Goal: Information Seeking & Learning: Learn about a topic

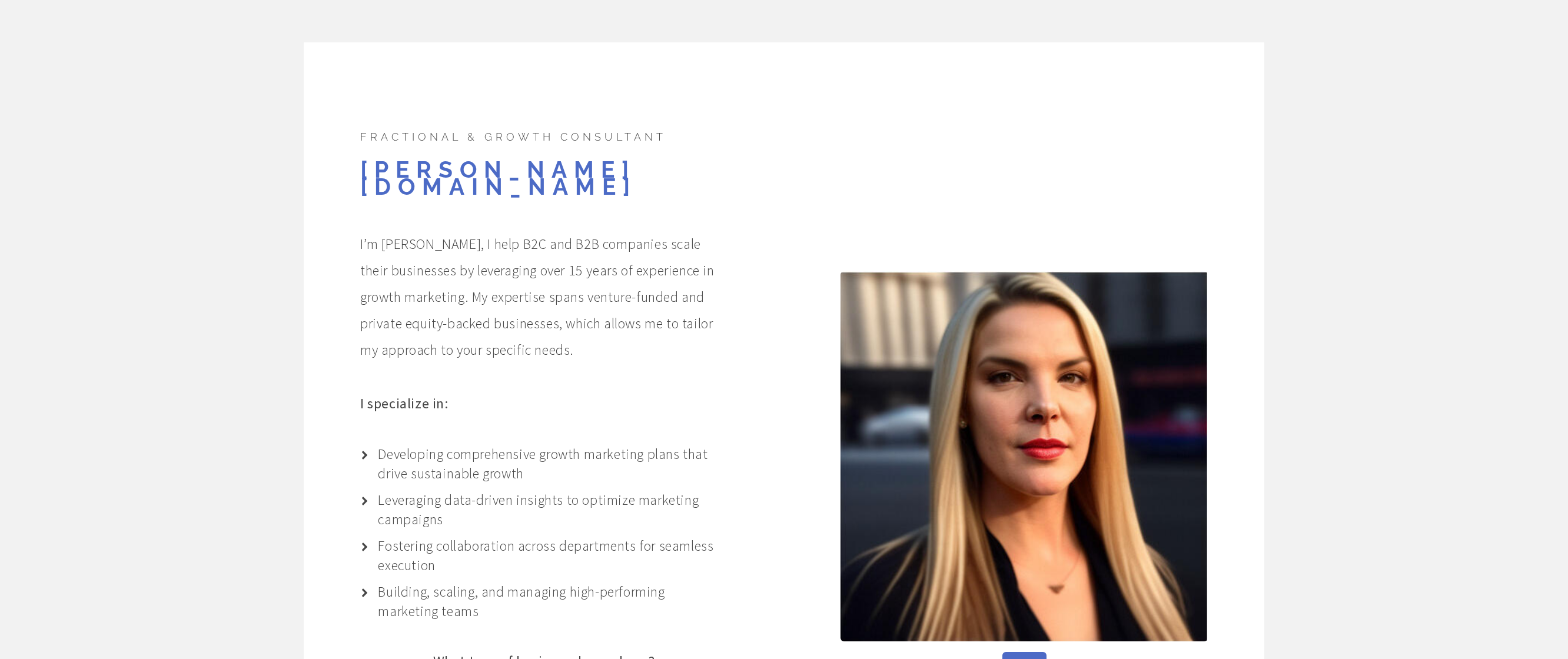
click at [388, 231] on p "I’m [PERSON_NAME], I help B2C and B2B companies scale their businesses by lever…" at bounding box center [544, 297] width 368 height 132
click at [567, 232] on p "I’m [PERSON_NAME], I help B2C and B2B companies scale their businesses by lever…" at bounding box center [544, 297] width 368 height 132
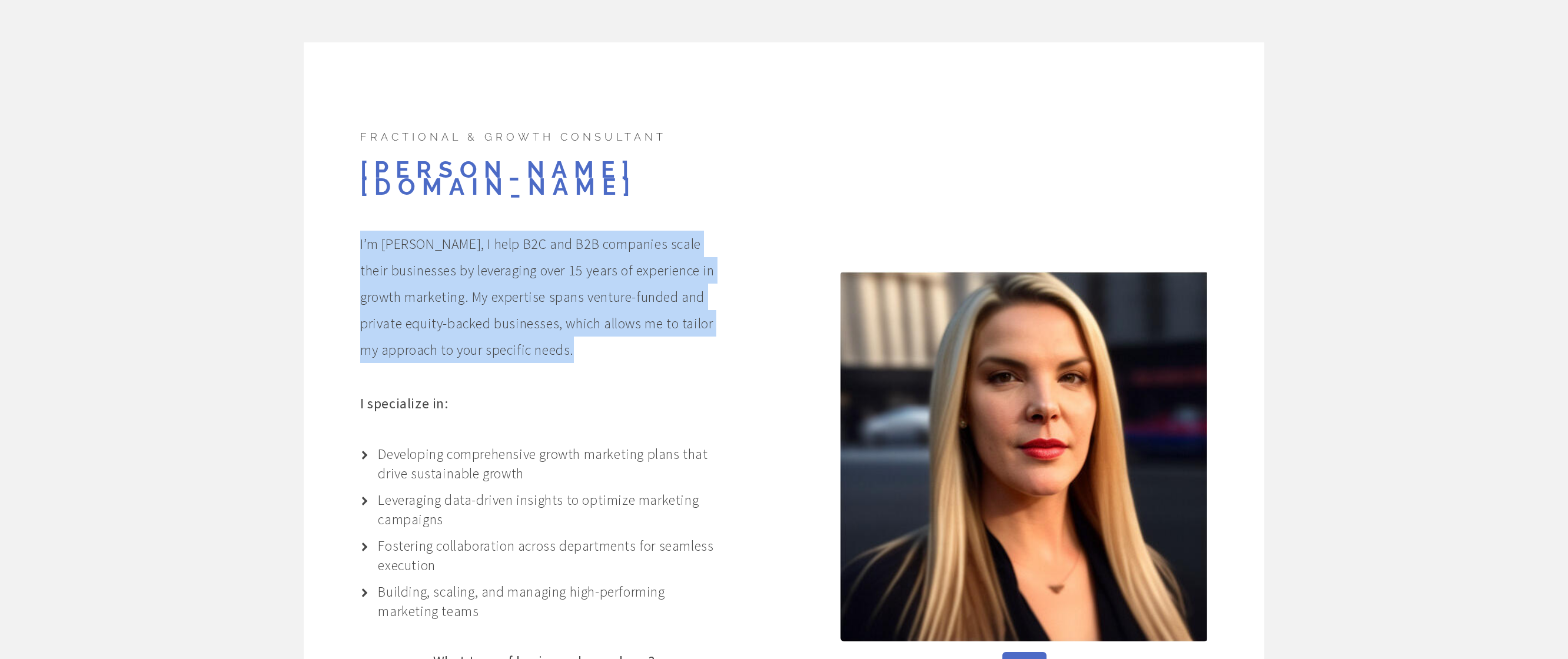
click at [567, 232] on p "I’m [PERSON_NAME], I help B2C and B2B companies scale their businesses by lever…" at bounding box center [544, 297] width 368 height 132
click at [484, 250] on p "I’m [PERSON_NAME], I help B2C and B2B companies scale their businesses by lever…" at bounding box center [544, 297] width 368 height 132
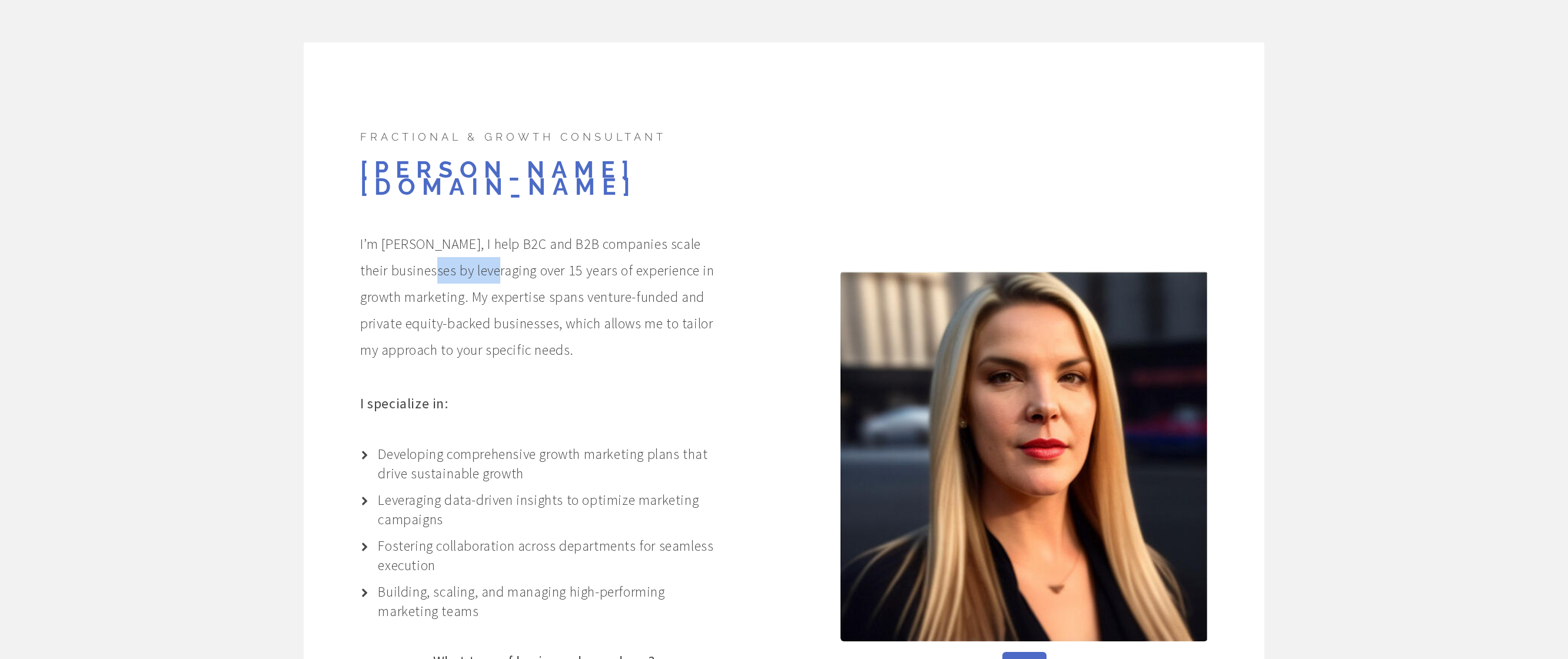
click at [484, 250] on p "I’m [PERSON_NAME], I help B2C and B2B companies scale their businesses by lever…" at bounding box center [544, 297] width 368 height 132
click at [468, 266] on p "I’m [PERSON_NAME], I help B2C and B2B companies scale their businesses by lever…" at bounding box center [544, 297] width 368 height 132
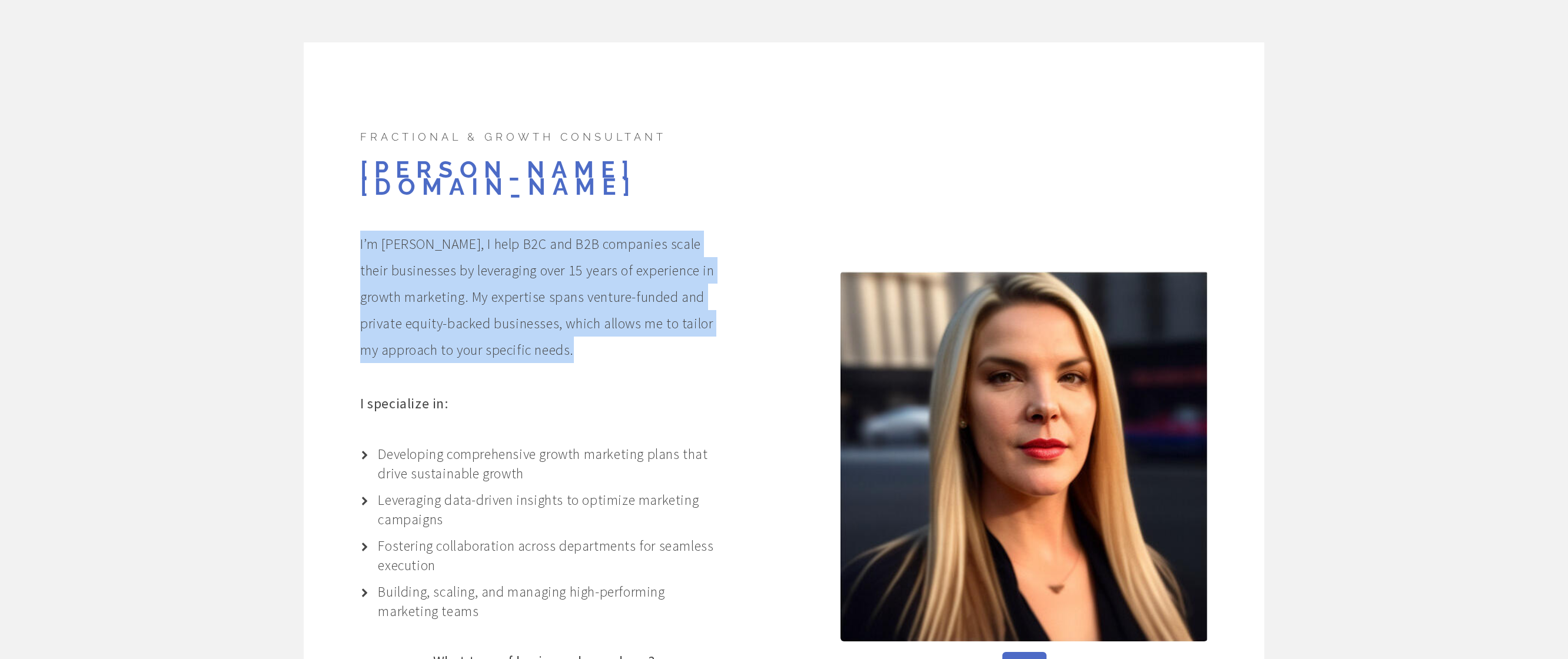
click at [468, 266] on p "I’m [PERSON_NAME], I help B2C and B2B companies scale their businesses by lever…" at bounding box center [544, 297] width 368 height 132
click at [489, 276] on p "I’m [PERSON_NAME], I help B2C and B2B companies scale their businesses by lever…" at bounding box center [544, 297] width 368 height 132
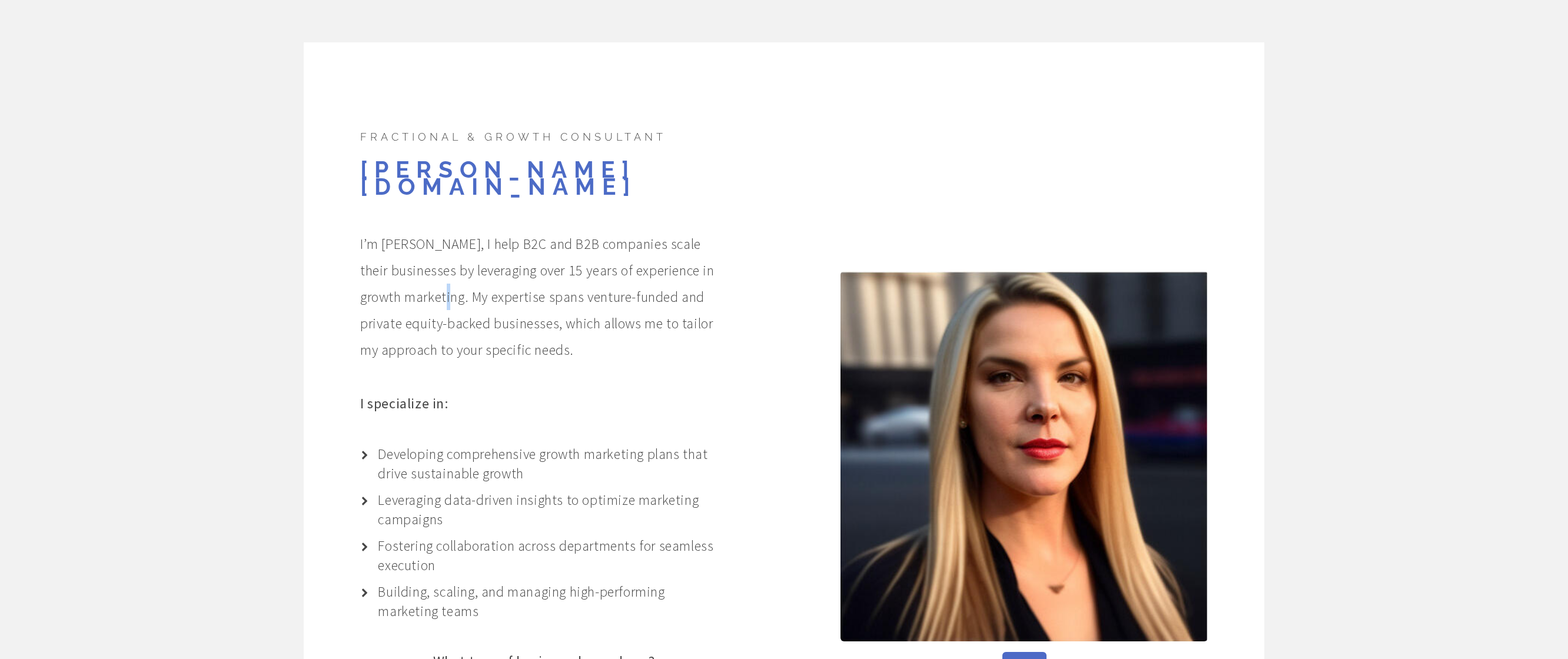
click at [489, 276] on p "I’m [PERSON_NAME], I help B2C and B2B companies scale their businesses by lever…" at bounding box center [544, 297] width 368 height 132
click at [467, 290] on p "I’m [PERSON_NAME], I help B2C and B2B companies scale their businesses by lever…" at bounding box center [544, 297] width 368 height 132
click at [461, 310] on p "I’m [PERSON_NAME], I help B2C and B2B companies scale their businesses by lever…" at bounding box center [544, 297] width 368 height 132
click at [633, 313] on p "I’m [PERSON_NAME], I help B2C and B2B companies scale their businesses by lever…" at bounding box center [544, 297] width 368 height 132
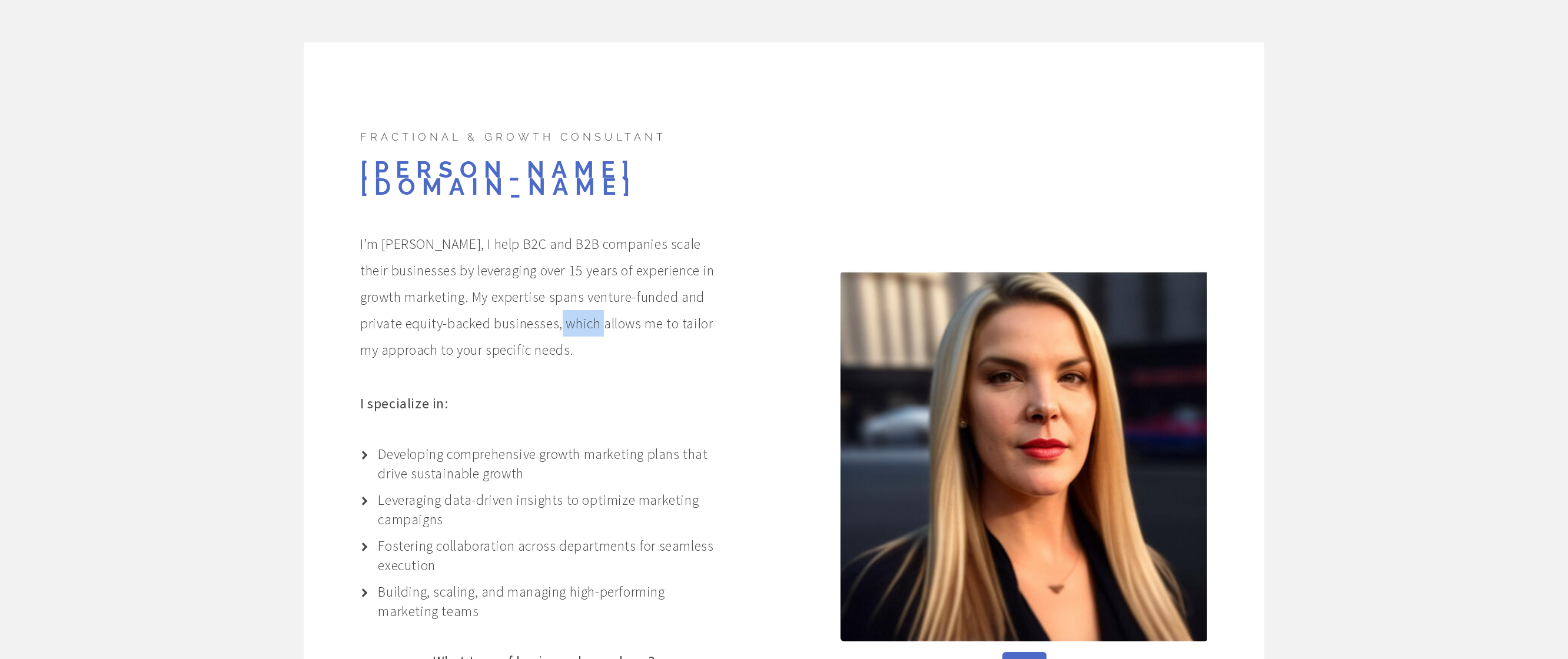
drag, startPoint x: 633, startPoint y: 313, endPoint x: 624, endPoint y: 321, distance: 12.0
click at [630, 316] on p "I’m [PERSON_NAME], I help B2C and B2B companies scale their businesses by lever…" at bounding box center [544, 297] width 368 height 132
click at [562, 340] on p "I’m [PERSON_NAME], I help B2C and B2B companies scale their businesses by lever…" at bounding box center [544, 297] width 368 height 132
click at [441, 444] on p "Developing comprehensive growth marketing plans that drive sustainable growth" at bounding box center [552, 463] width 349 height 39
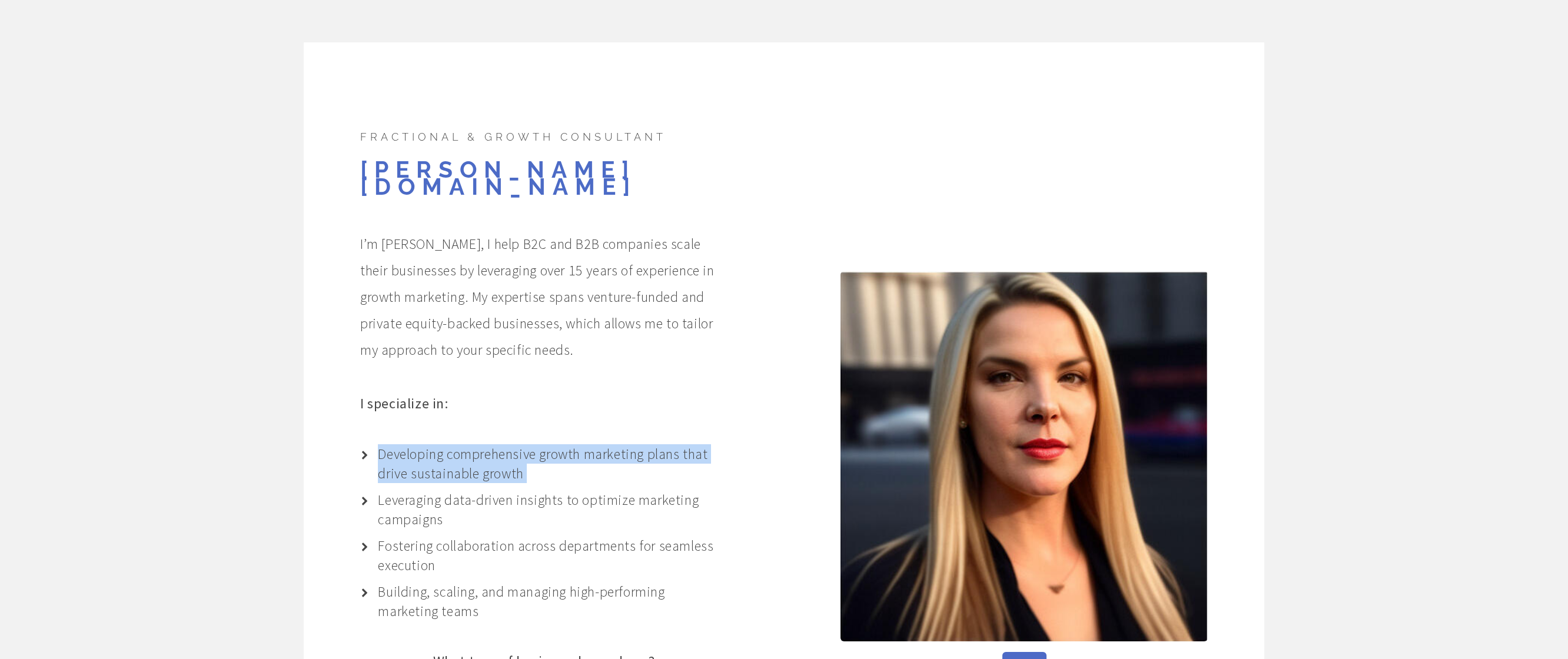
click at [441, 444] on p "Developing comprehensive growth marketing plans that drive sustainable growth" at bounding box center [552, 463] width 349 height 39
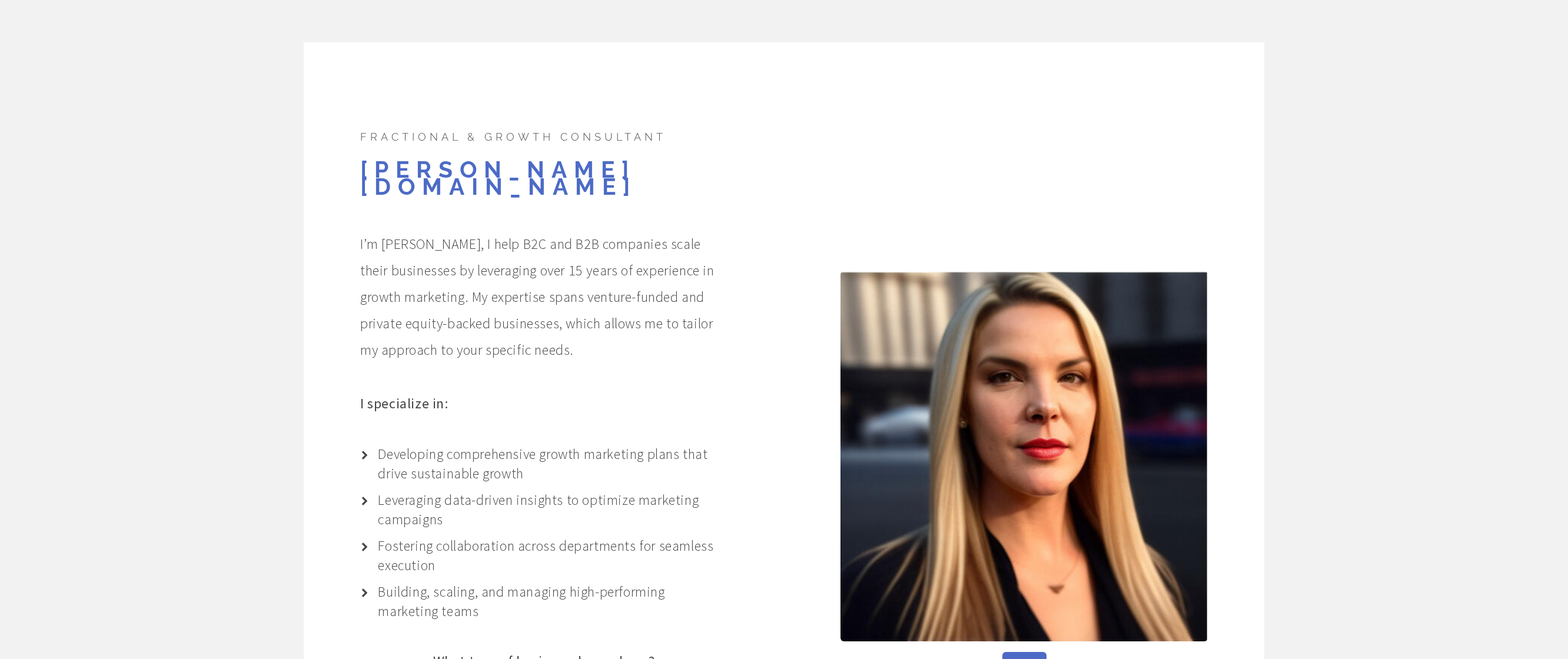
click at [493, 408] on div "Fractional & Growth Consultant [PERSON_NAME][DOMAIN_NAME] I’m [PERSON_NAME], I …" at bounding box center [487, 483] width 480 height 712
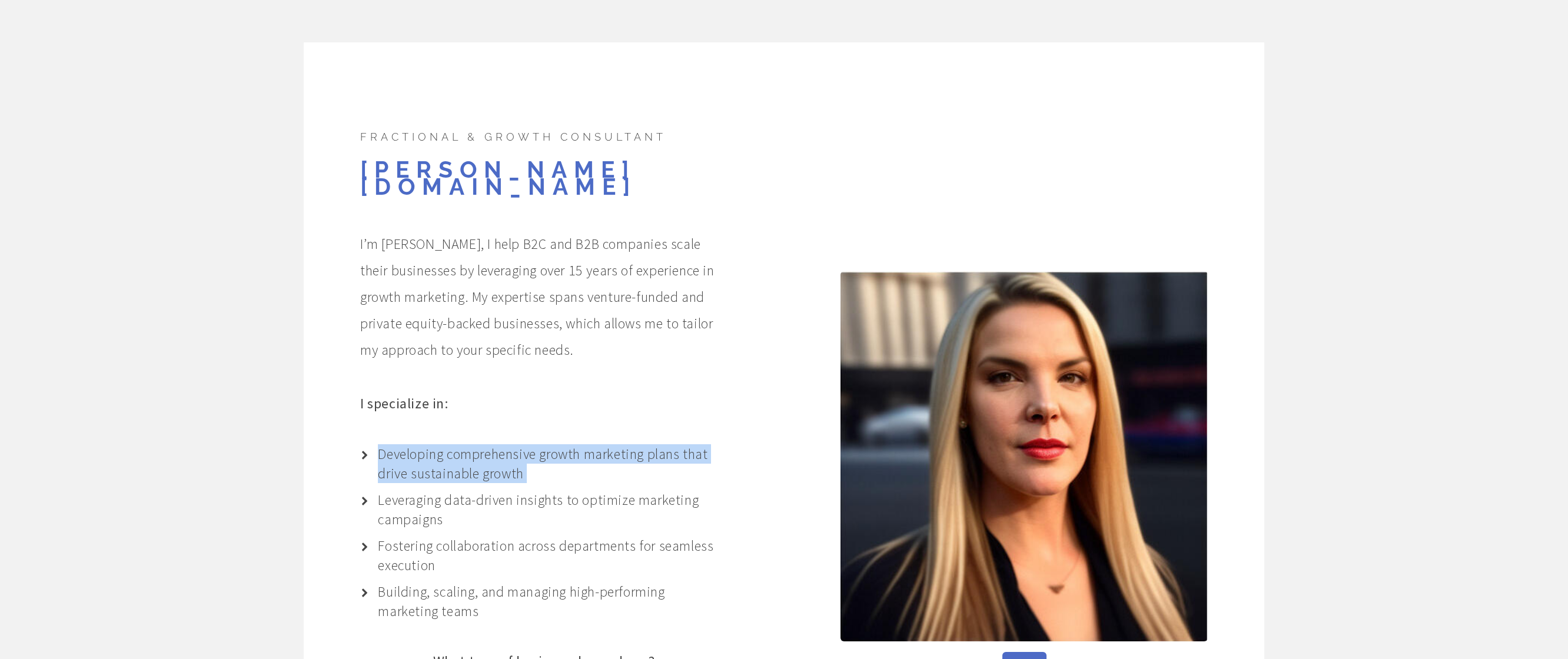
click at [493, 408] on div "Fractional & Growth Consultant [PERSON_NAME][DOMAIN_NAME] I’m [PERSON_NAME], I …" at bounding box center [487, 483] width 480 height 712
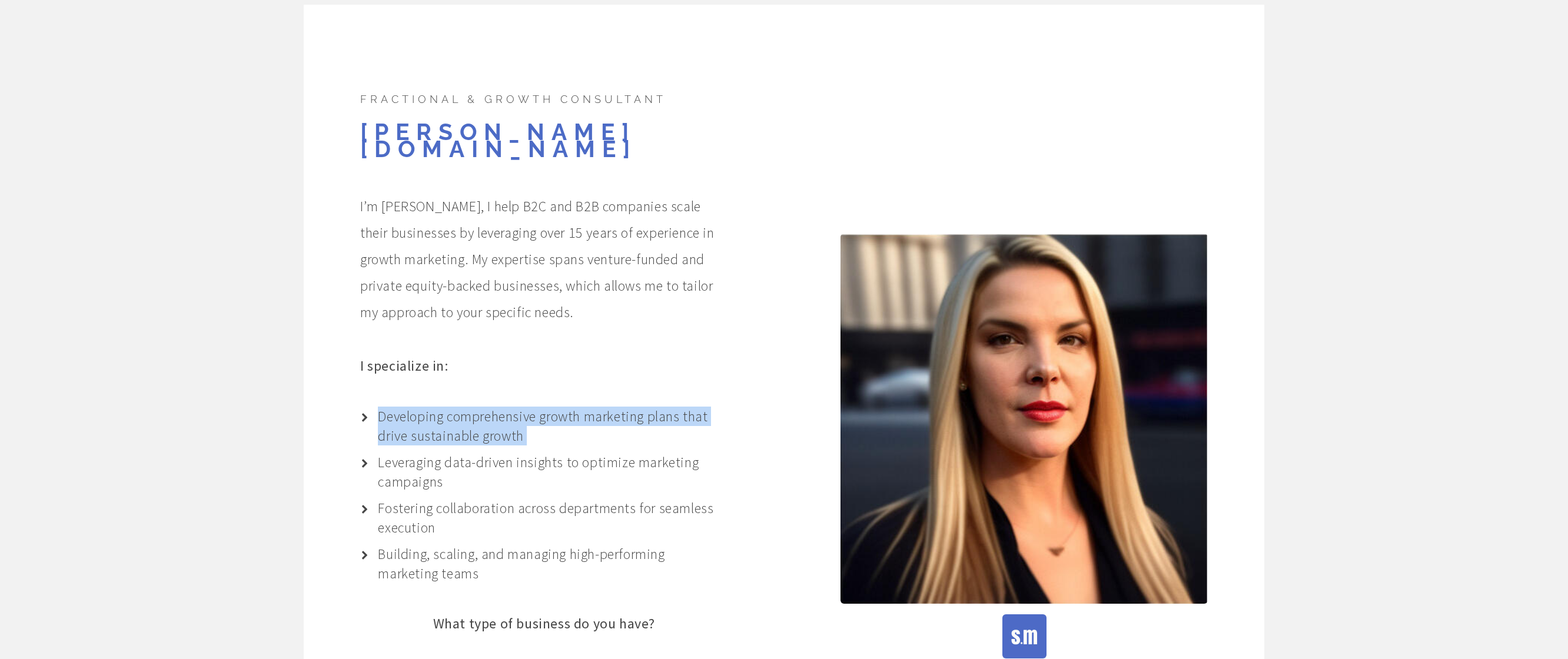
scroll to position [59, 0]
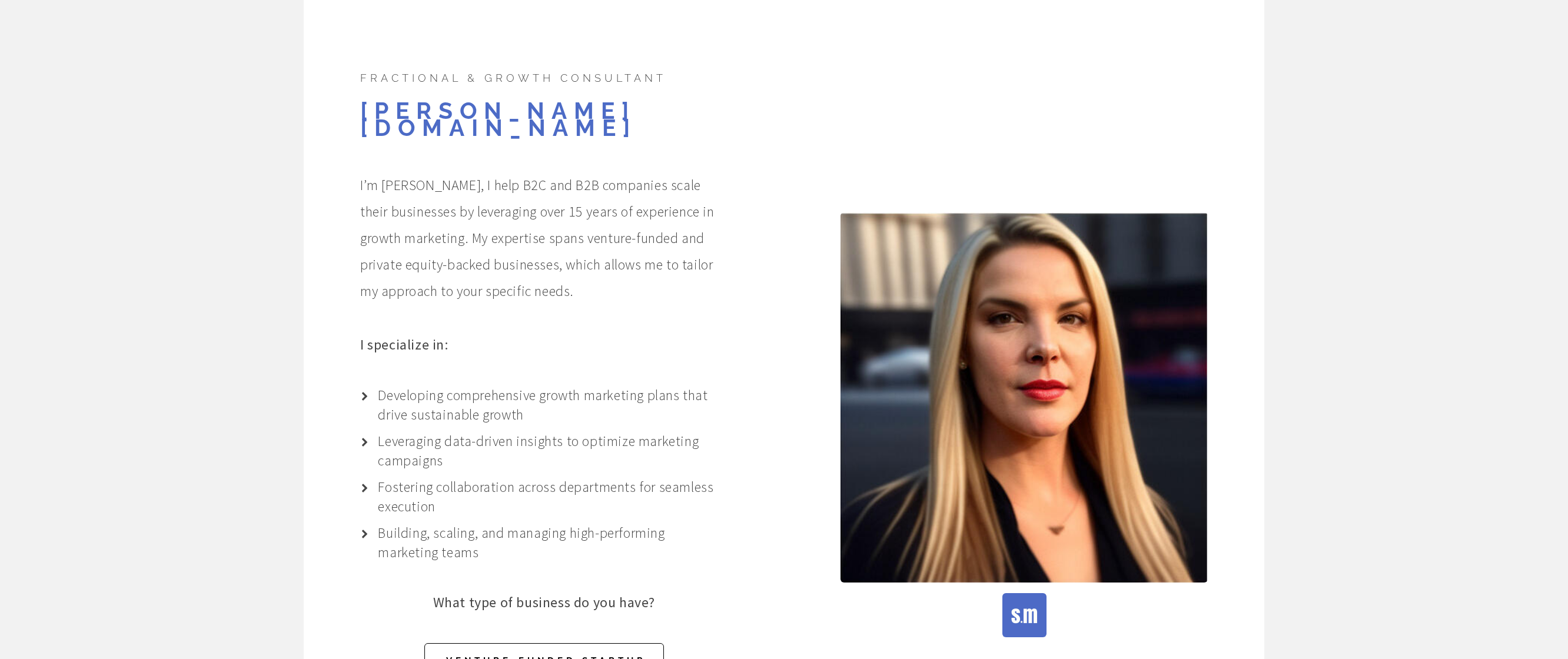
click at [503, 431] on p "Leveraging data-driven insights to optimize marketing campaigns" at bounding box center [552, 450] width 349 height 39
click at [481, 431] on p "Leveraging data-driven insights to optimize marketing campaigns" at bounding box center [552, 450] width 349 height 39
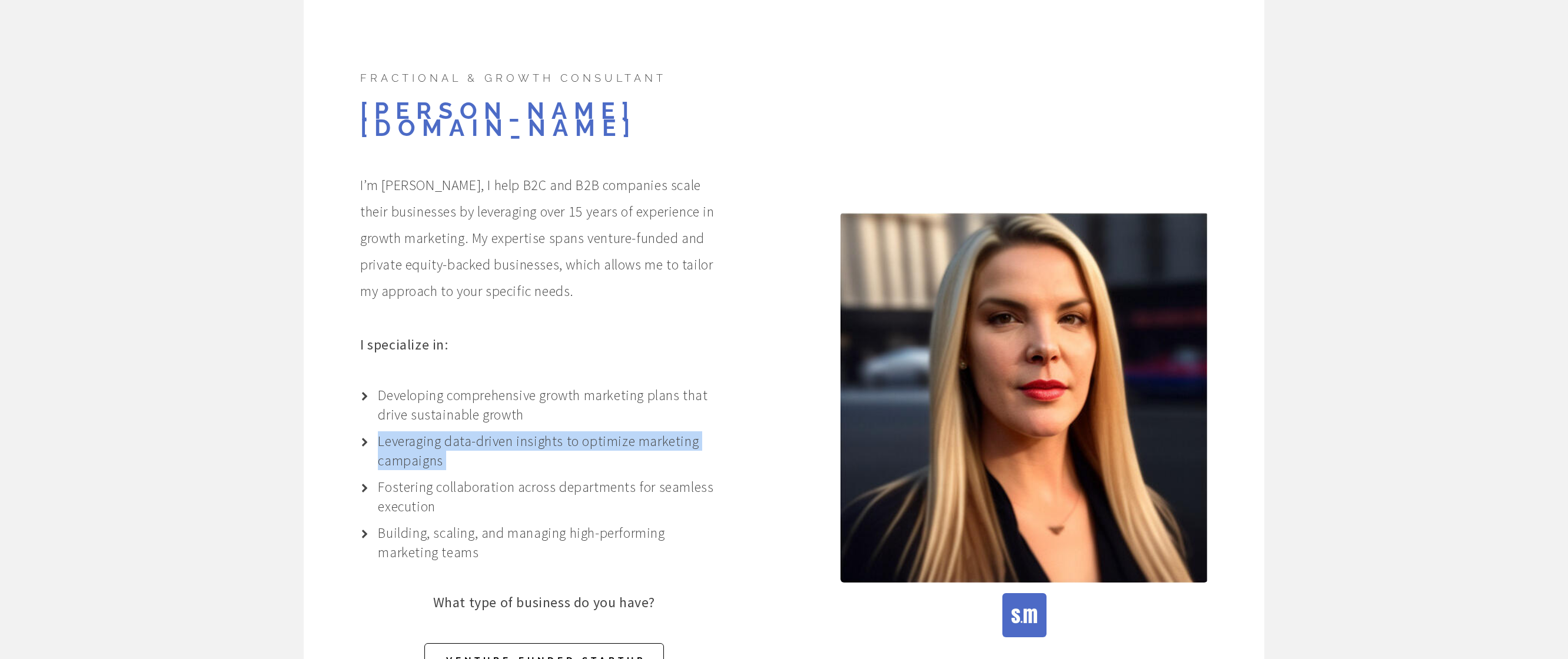
click at [481, 431] on p "Leveraging data-driven insights to optimize marketing campaigns" at bounding box center [552, 450] width 349 height 39
click at [522, 411] on ul "Developing comprehensive growth marketing plans that drive sustainable growth L…" at bounding box center [543, 473] width 367 height 176
click at [609, 406] on p "Developing comprehensive growth marketing plans that drive sustainable growth" at bounding box center [552, 404] width 349 height 39
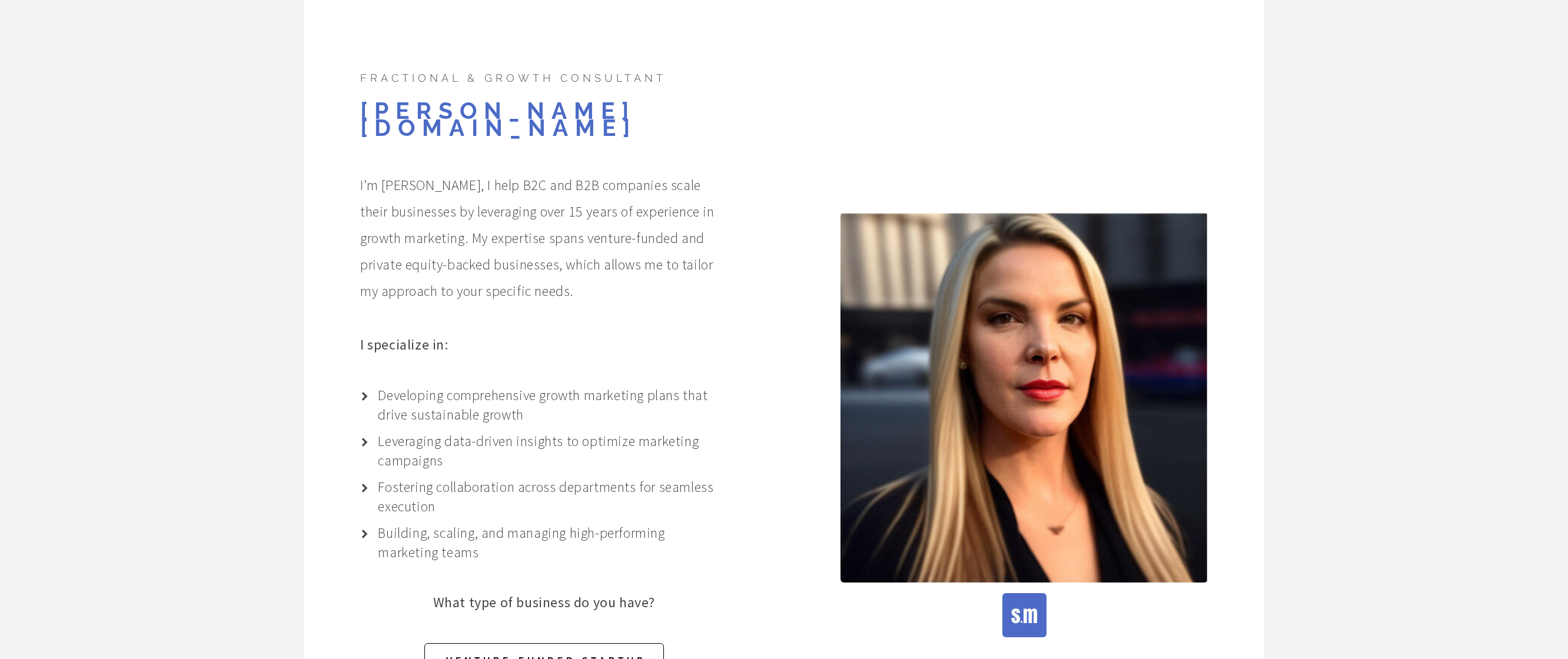
click at [609, 406] on p "Developing comprehensive growth marketing plans that drive sustainable growth" at bounding box center [552, 404] width 349 height 39
click at [548, 457] on ul "Developing comprehensive growth marketing plans that drive sustainable growth L…" at bounding box center [543, 473] width 367 height 176
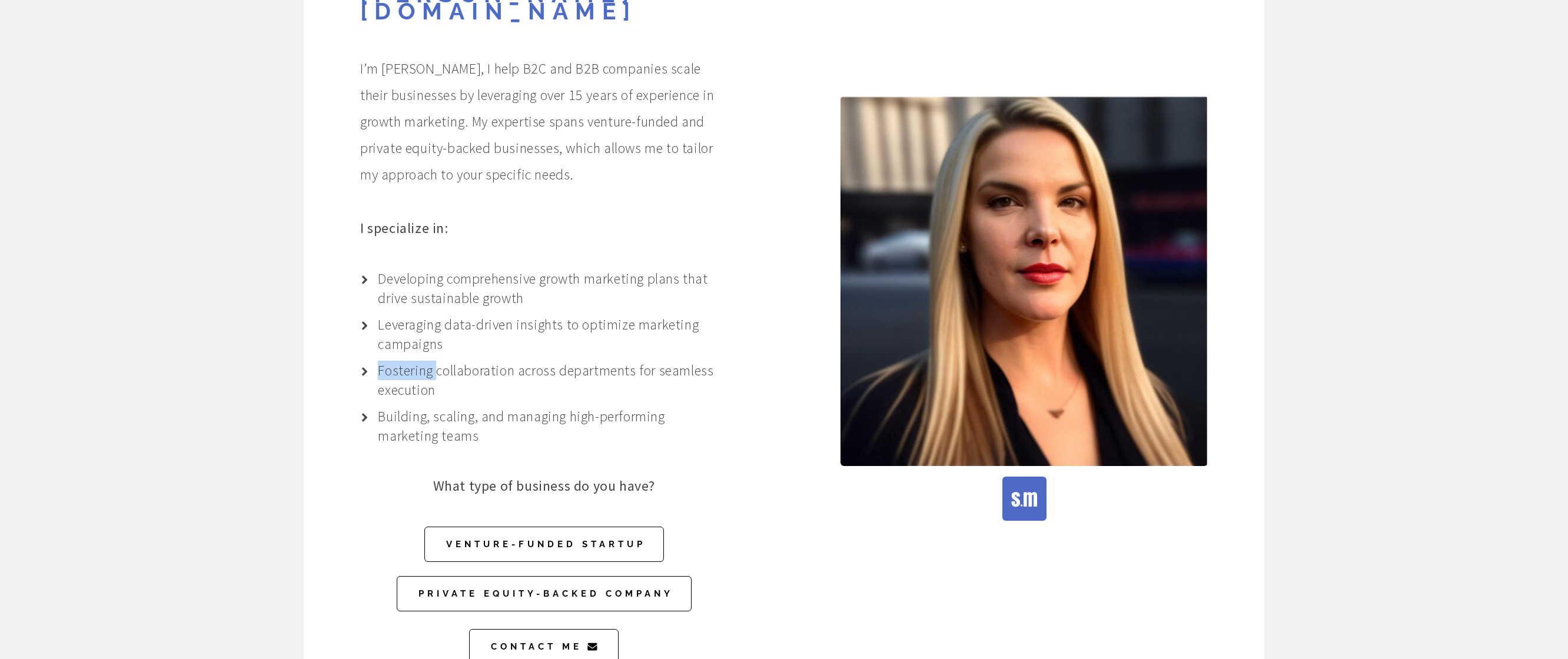
scroll to position [176, 0]
click at [491, 406] on p "Building, scaling, and managing high-performing marketing teams" at bounding box center [552, 425] width 349 height 39
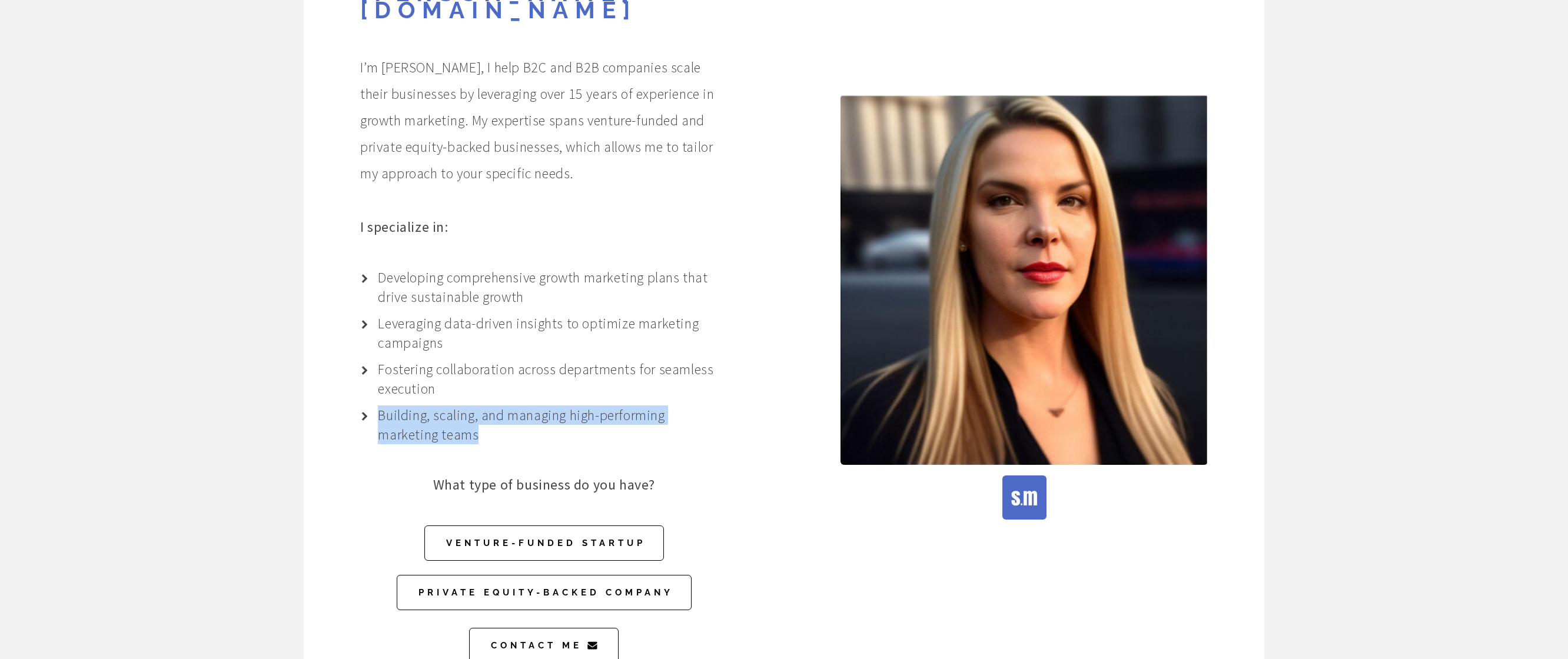
click at [491, 406] on p "Building, scaling, and managing high-performing marketing teams" at bounding box center [552, 425] width 349 height 39
click at [569, 370] on p "Fostering collaboration across departments for seamless execution" at bounding box center [552, 378] width 349 height 39
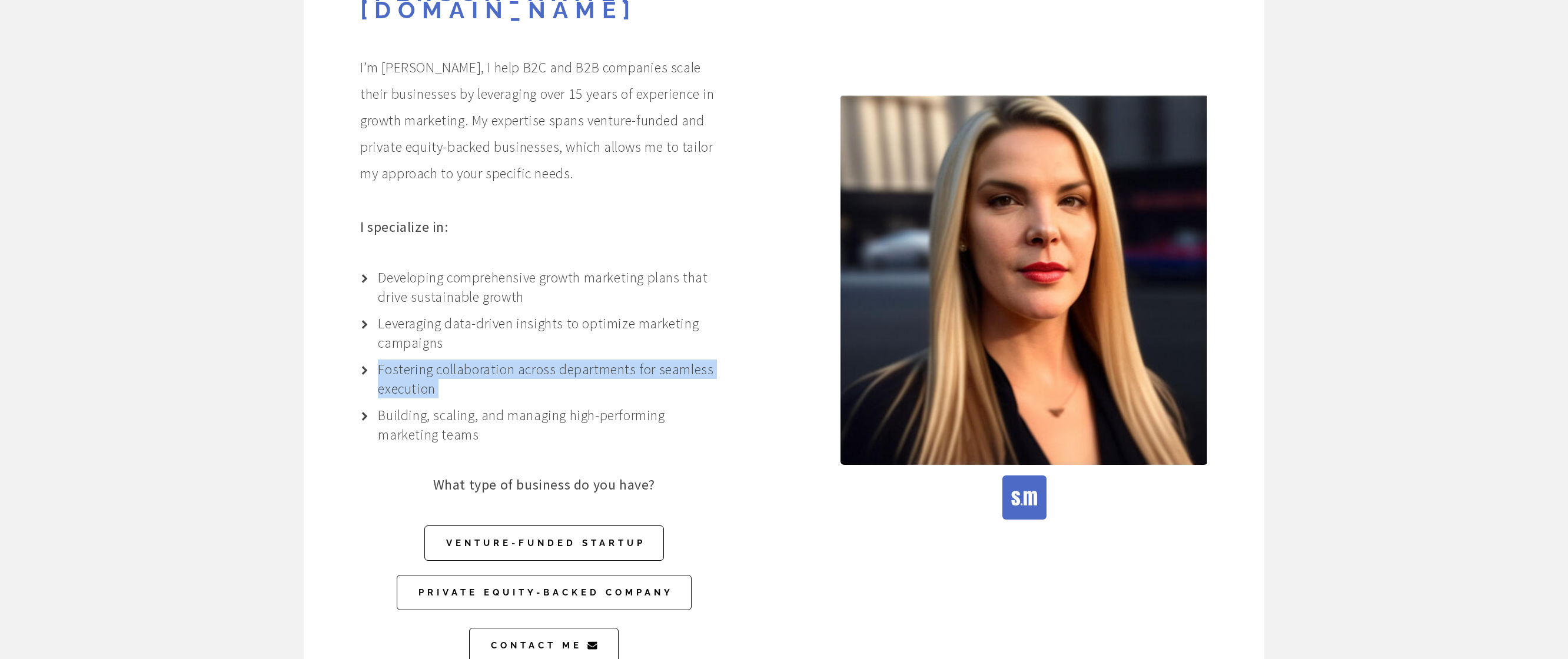
click at [569, 370] on p "Fostering collaboration across departments for seamless execution" at bounding box center [552, 378] width 349 height 39
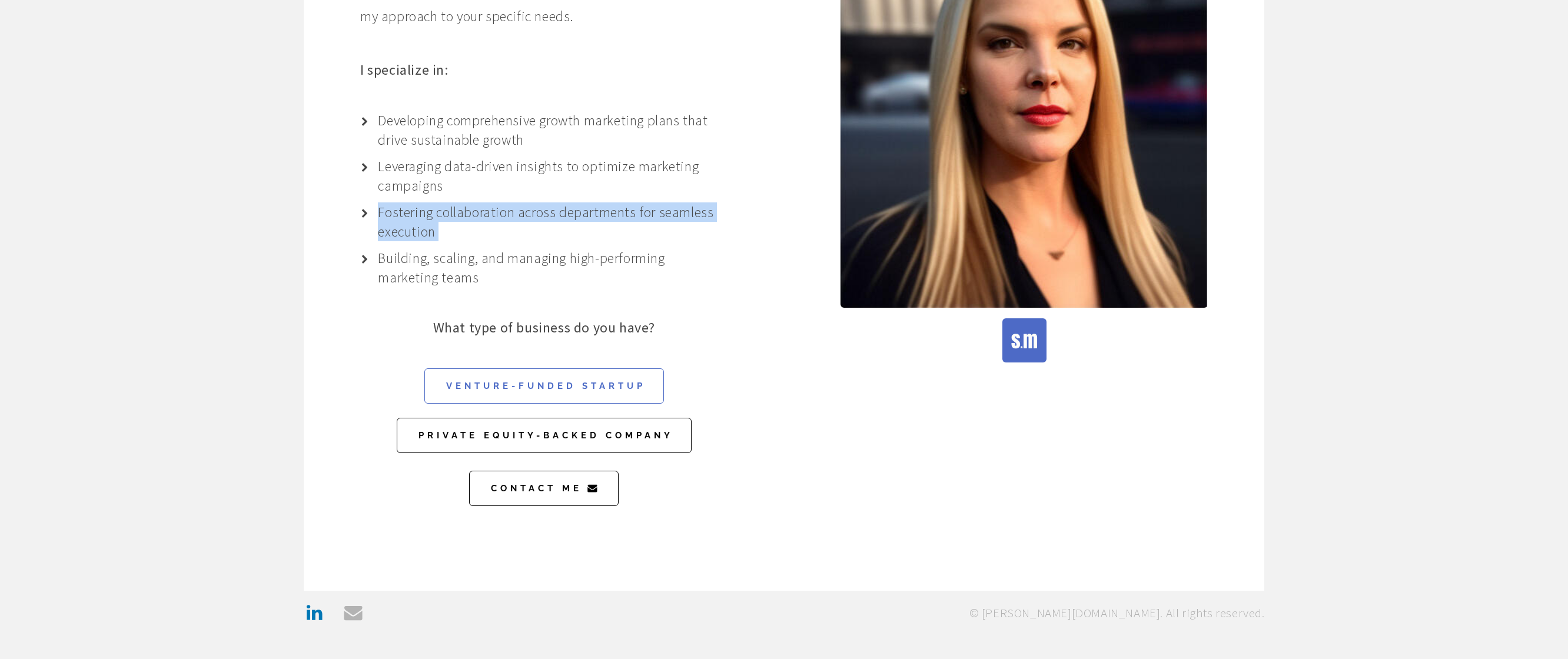
scroll to position [335, 0]
click at [311, 601] on icon "LinkedIn" at bounding box center [314, 611] width 21 height 21
